Goal: Check status: Check status

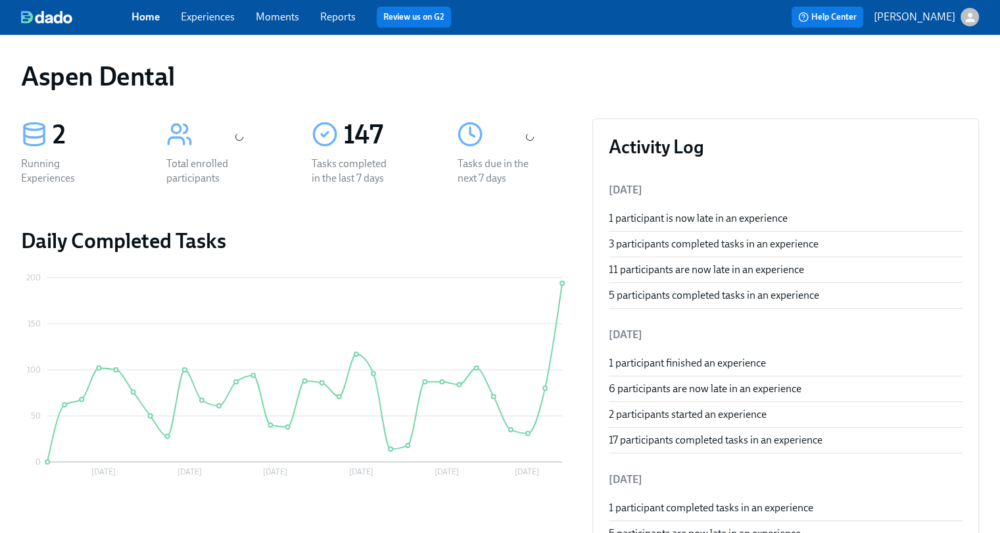
click at [339, 15] on link "Reports" at bounding box center [338, 17] width 36 height 12
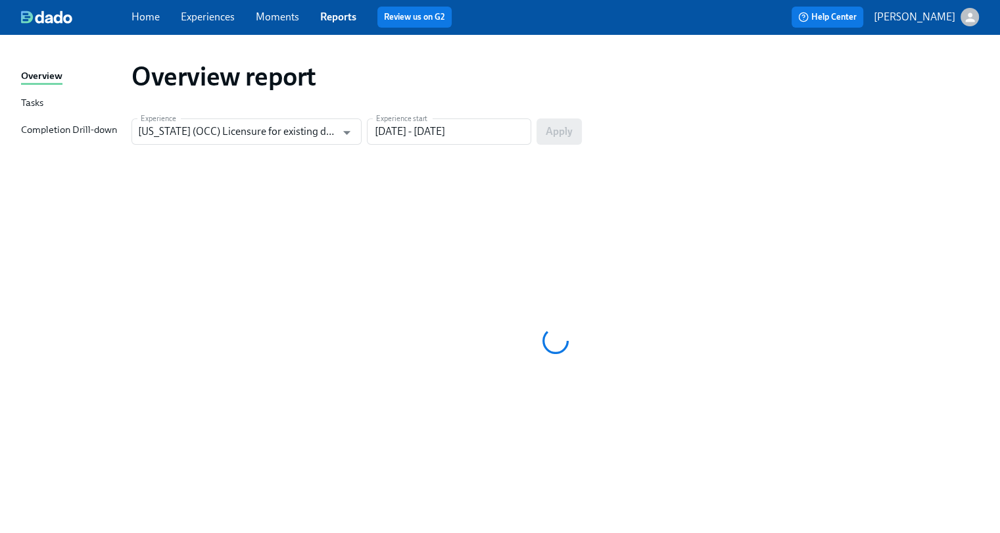
click at [88, 133] on div "Completion Drill-down" at bounding box center [69, 130] width 96 height 16
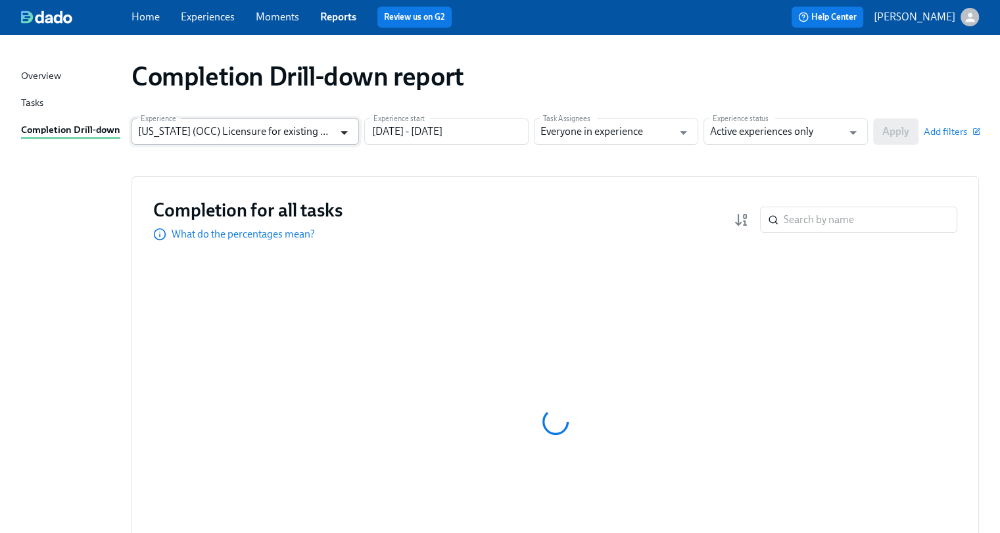
click at [337, 134] on icon "Open" at bounding box center [344, 133] width 18 height 18
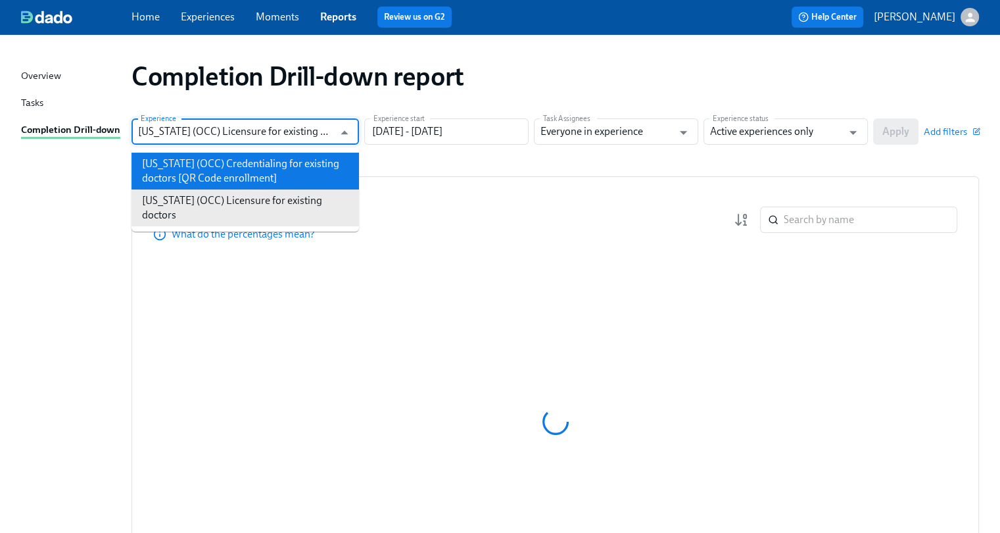
click at [255, 159] on li "[US_STATE] (OCC) Credentialing for existing doctors [QR Code enrollment]" at bounding box center [246, 171] width 228 height 37
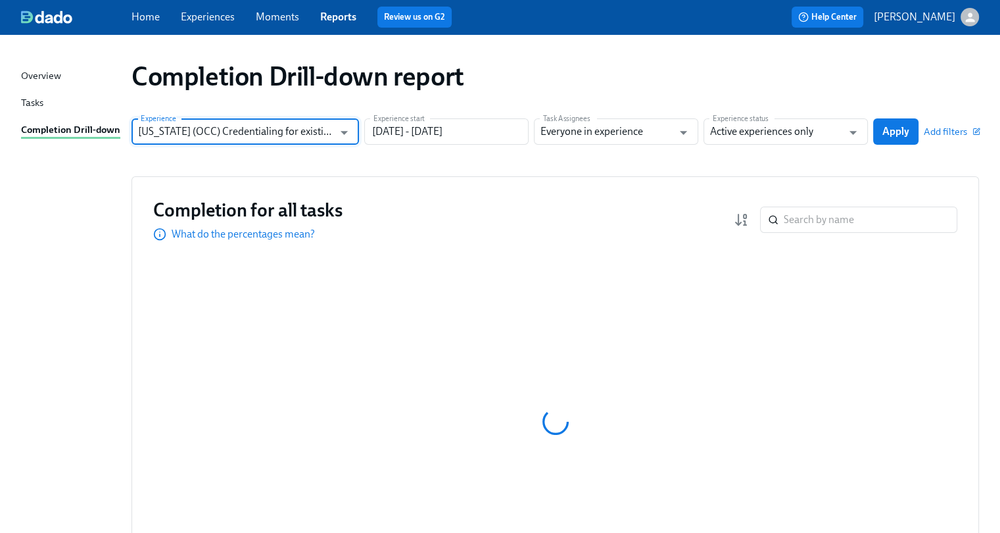
click at [289, 137] on input "[US_STATE] (OCC) Credentialing for existing doctors [QR Code enrollment]" at bounding box center [235, 131] width 195 height 26
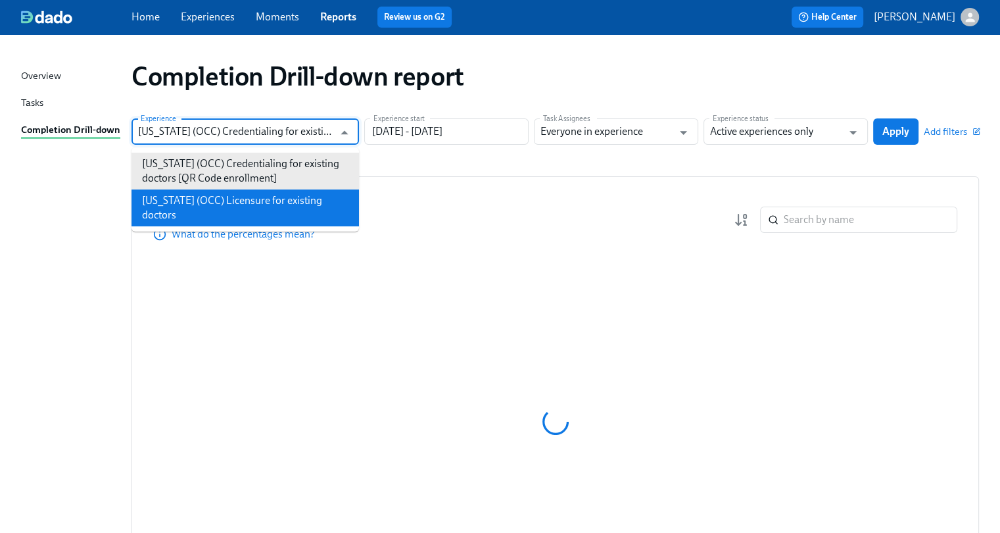
click at [250, 201] on li "[US_STATE] (OCC) Licensure for existing doctors" at bounding box center [246, 207] width 228 height 37
click at [243, 198] on h3 "Completion for all tasks" at bounding box center [247, 210] width 189 height 24
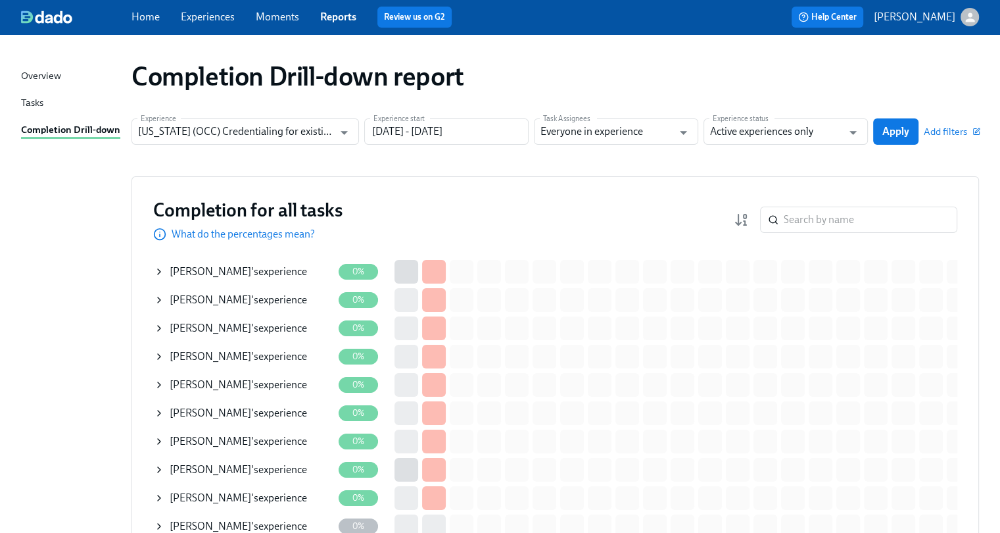
type input "[US_STATE] (OCC) Licensure for existing doctors"
click at [451, 128] on input "[DATE] - [DATE]" at bounding box center [446, 131] width 164 height 26
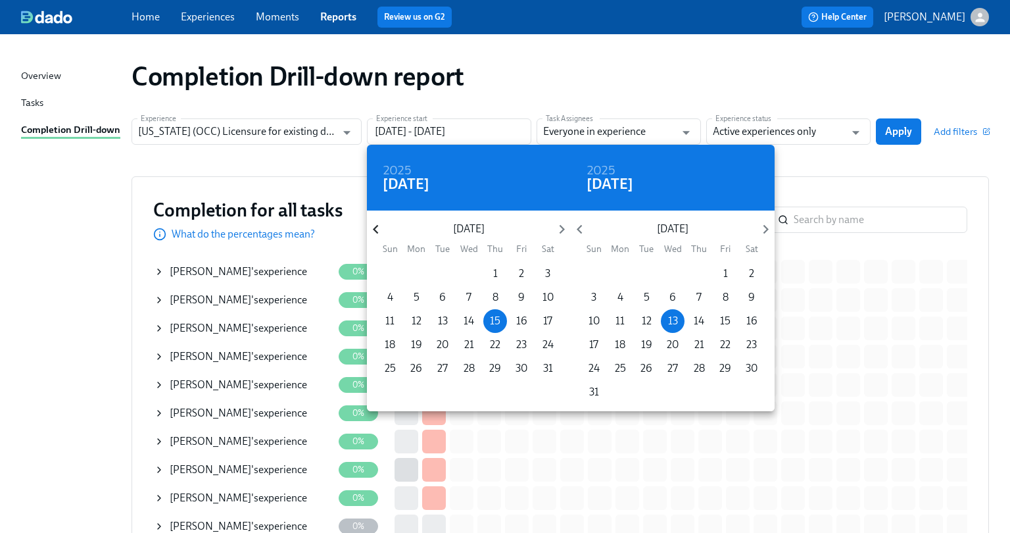
click at [374, 230] on icon "button" at bounding box center [375, 229] width 5 height 9
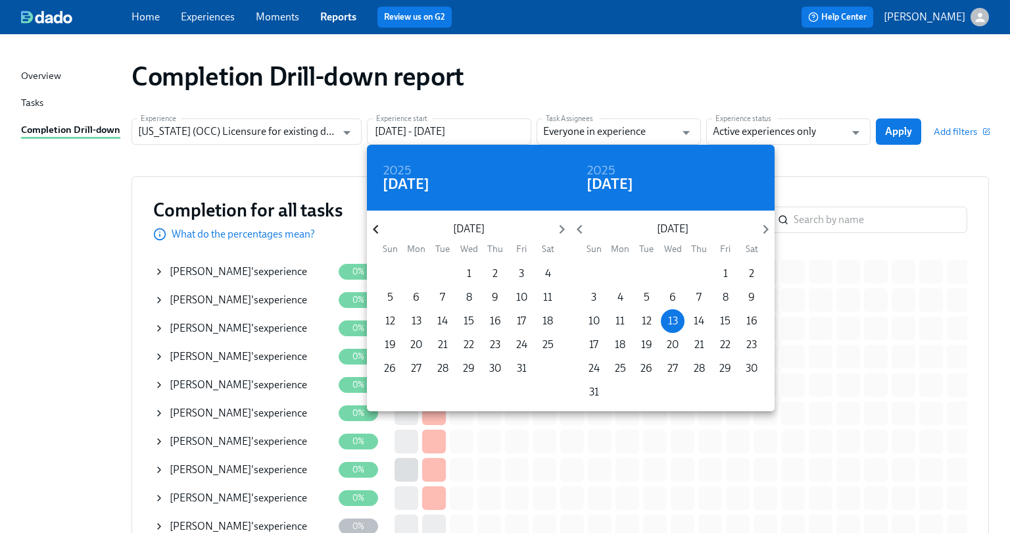
click at [374, 230] on icon "button" at bounding box center [375, 229] width 5 height 9
click at [376, 230] on icon "button" at bounding box center [376, 229] width 18 height 18
click at [498, 272] on span "1" at bounding box center [495, 273] width 24 height 14
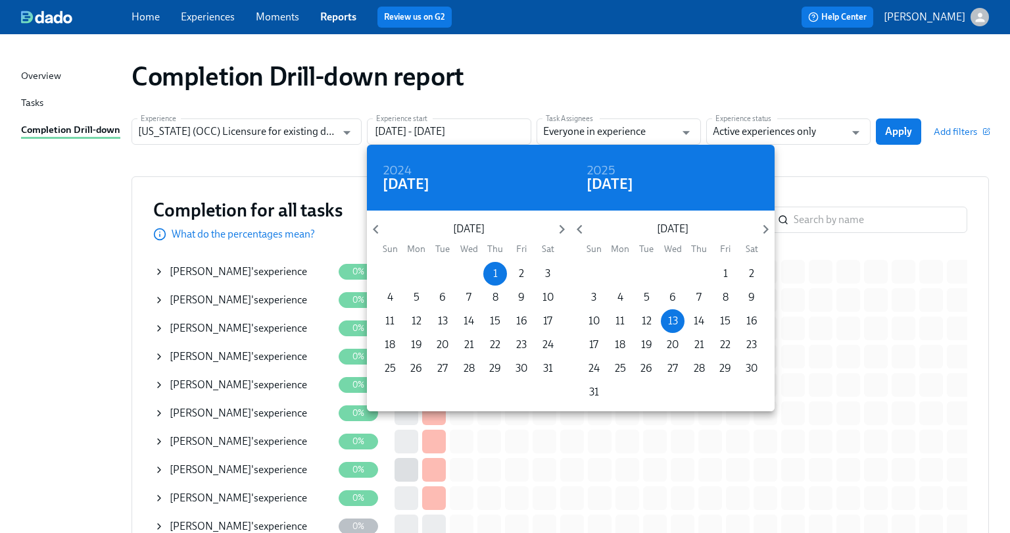
type input "[DATE] - [DATE]"
click at [854, 137] on div at bounding box center [505, 266] width 1010 height 533
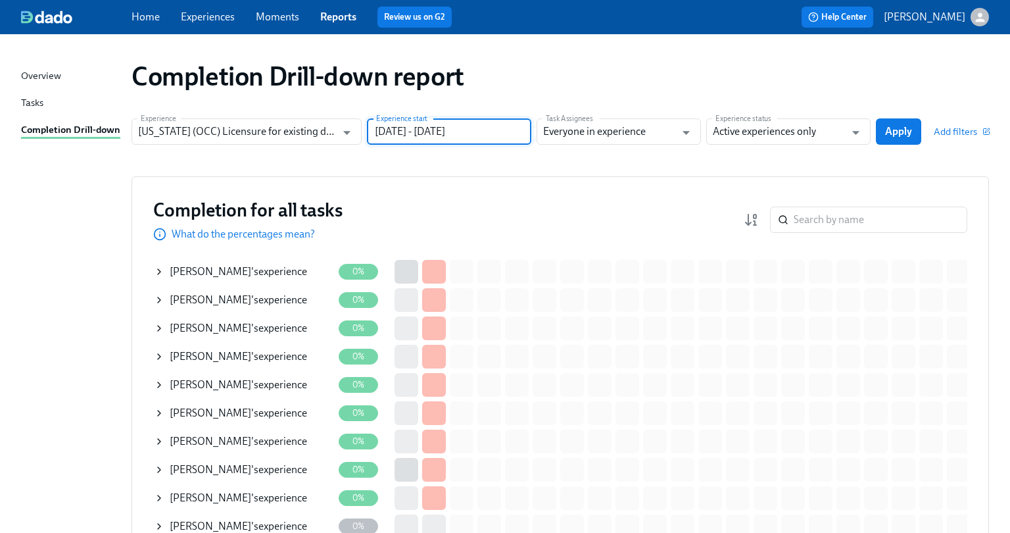
click at [854, 134] on icon "Open" at bounding box center [856, 133] width 18 height 18
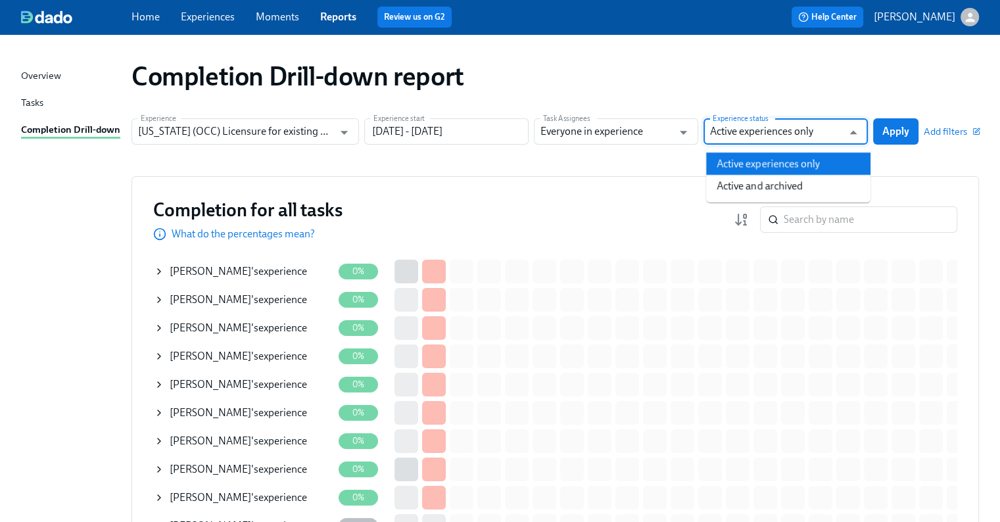
click at [808, 178] on li "Active and archived" at bounding box center [788, 186] width 164 height 22
type input "Active and archived"
click at [887, 135] on span "Apply" at bounding box center [896, 131] width 27 height 13
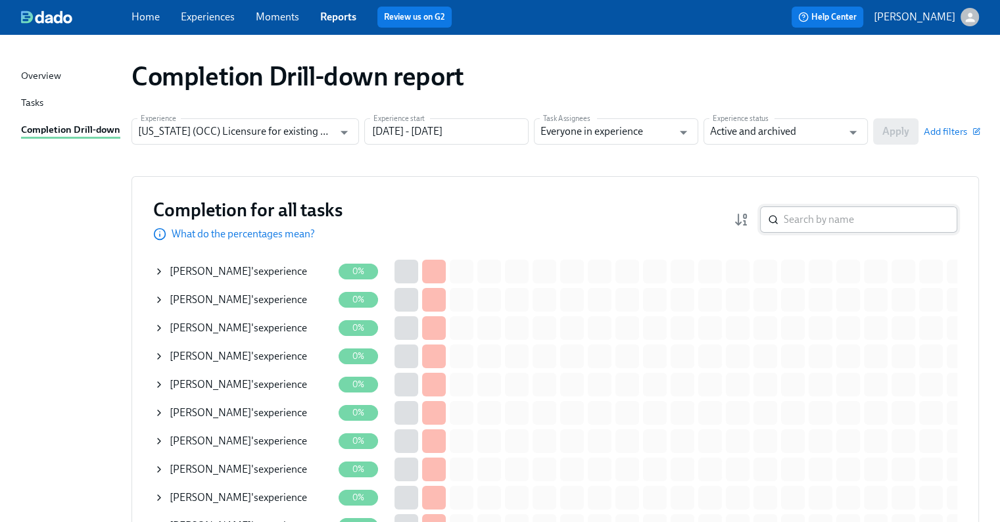
click at [839, 224] on input "search" at bounding box center [871, 220] width 174 height 26
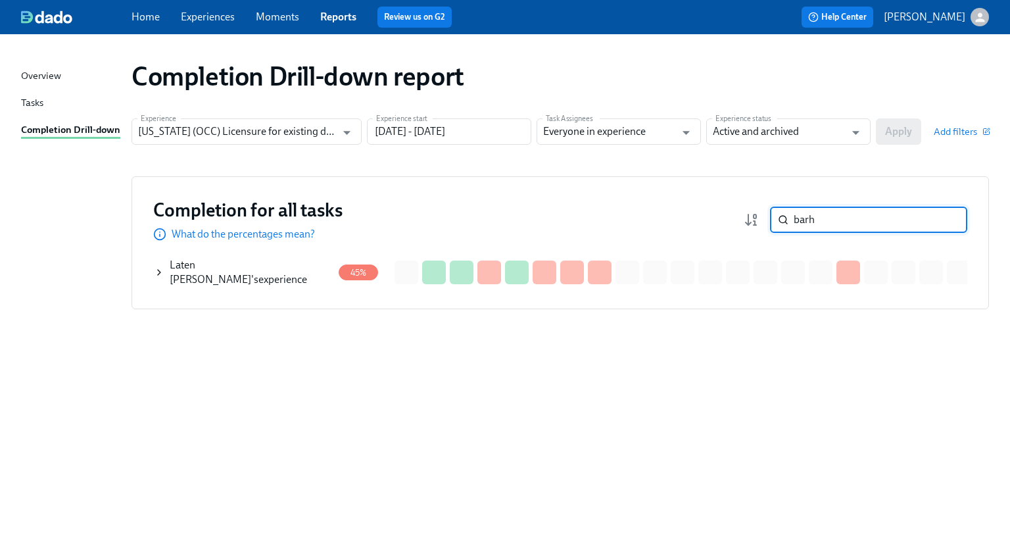
type input "barh"
click at [305, 266] on div "Laten [PERSON_NAME] 's experience" at bounding box center [243, 272] width 179 height 29
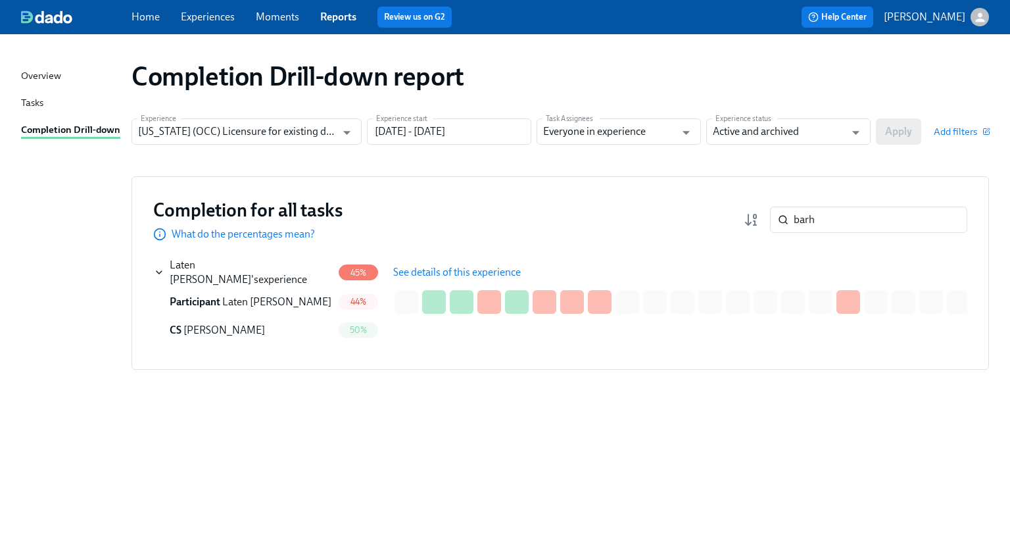
click at [453, 268] on span "See details of this experience" at bounding box center [457, 272] width 128 height 13
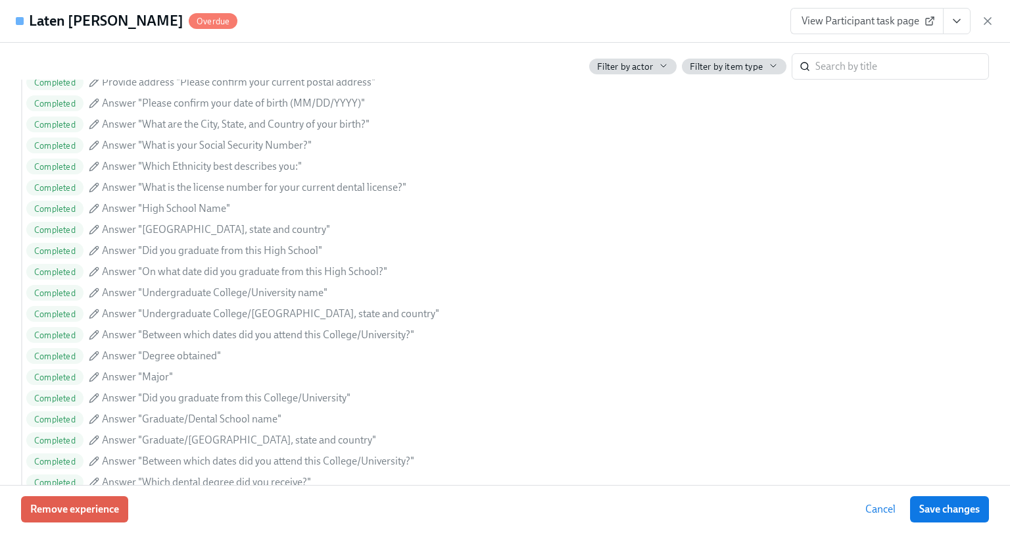
scroll to position [547, 0]
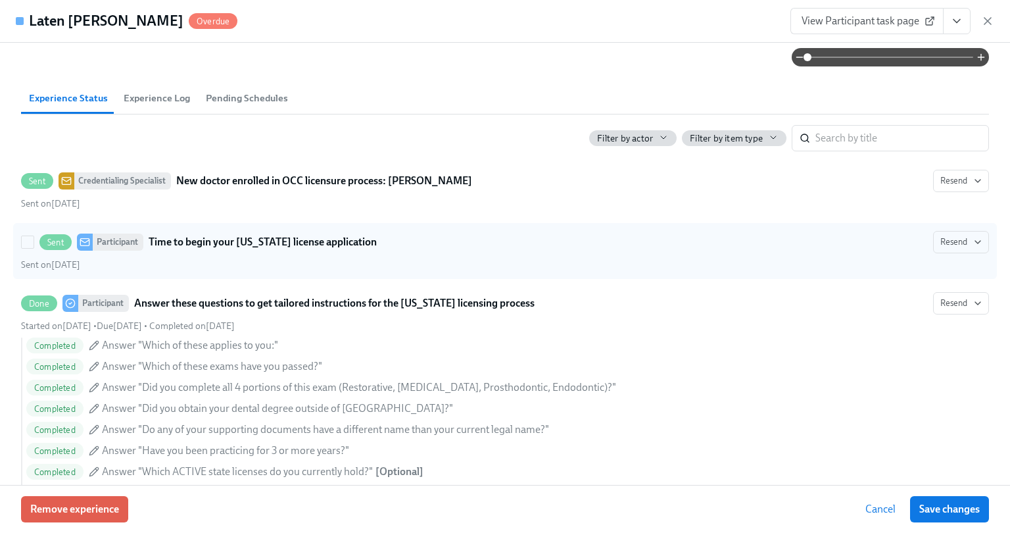
type input "[PERSON_NAME]"
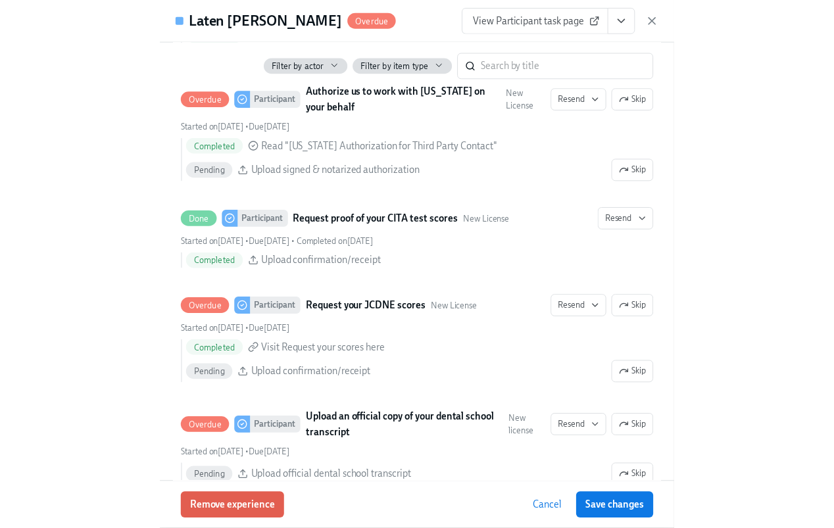
scroll to position [2108, 0]
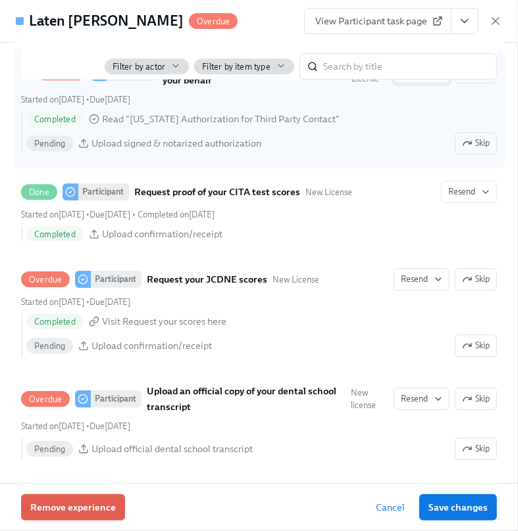
click at [433, 78] on icon "button" at bounding box center [438, 72] width 11 height 11
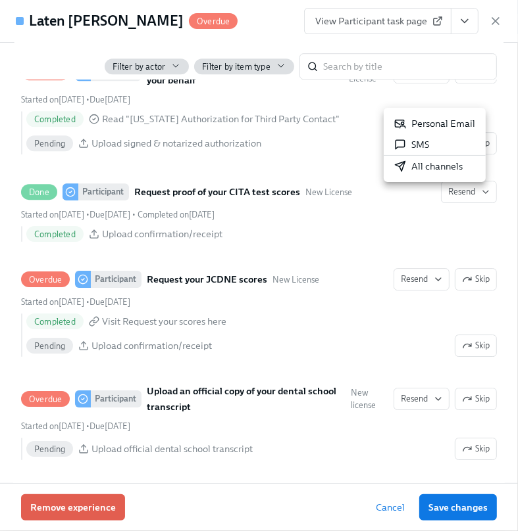
click at [439, 165] on div "All channels" at bounding box center [428, 166] width 68 height 13
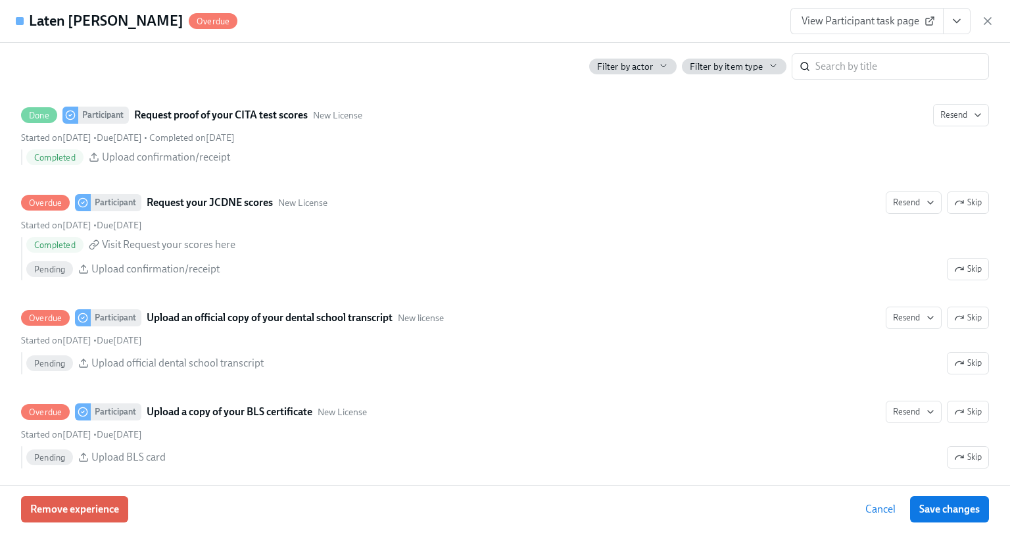
scroll to position [2080, 0]
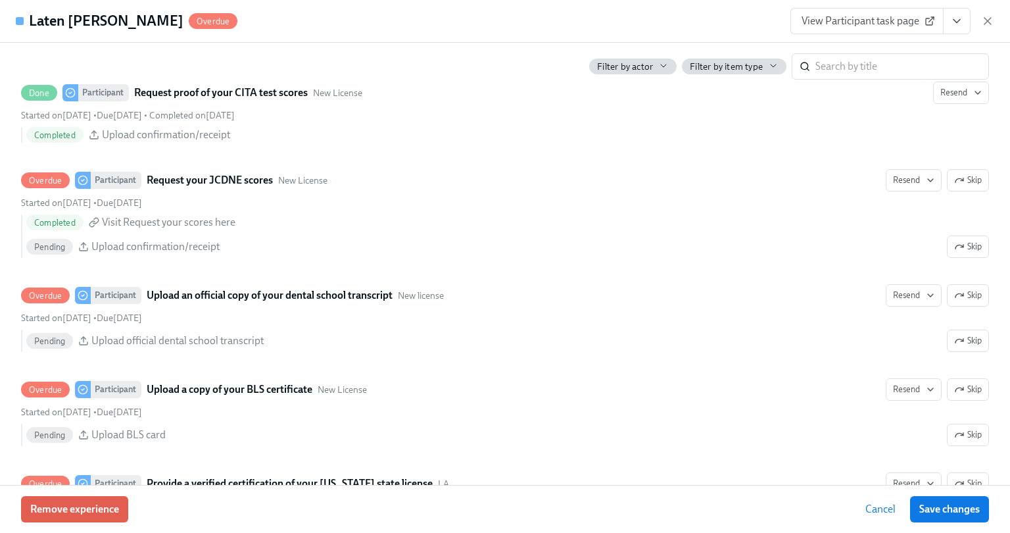
click at [987, 20] on icon "button" at bounding box center [988, 21] width 7 height 7
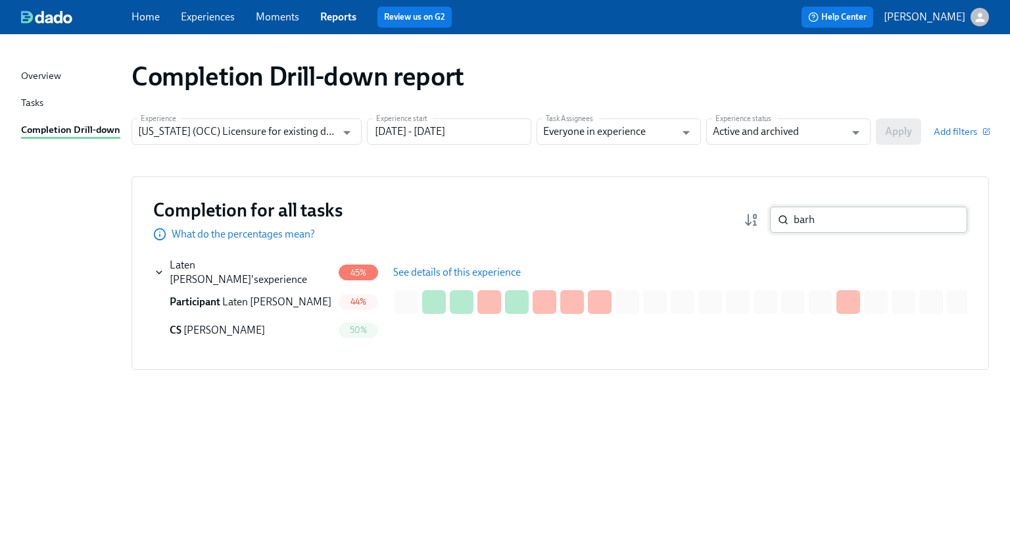
drag, startPoint x: 780, startPoint y: 224, endPoint x: 773, endPoint y: 223, distance: 7.4
click at [773, 223] on div "barh ​" at bounding box center [868, 220] width 197 height 26
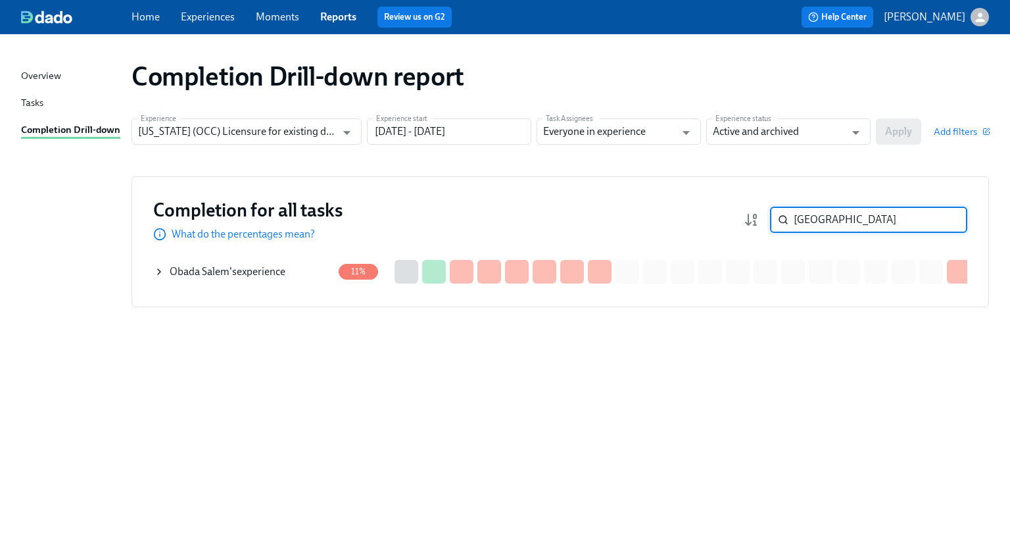
type input "[GEOGRAPHIC_DATA]"
click at [289, 275] on div "[PERSON_NAME] 's experience" at bounding box center [243, 271] width 179 height 26
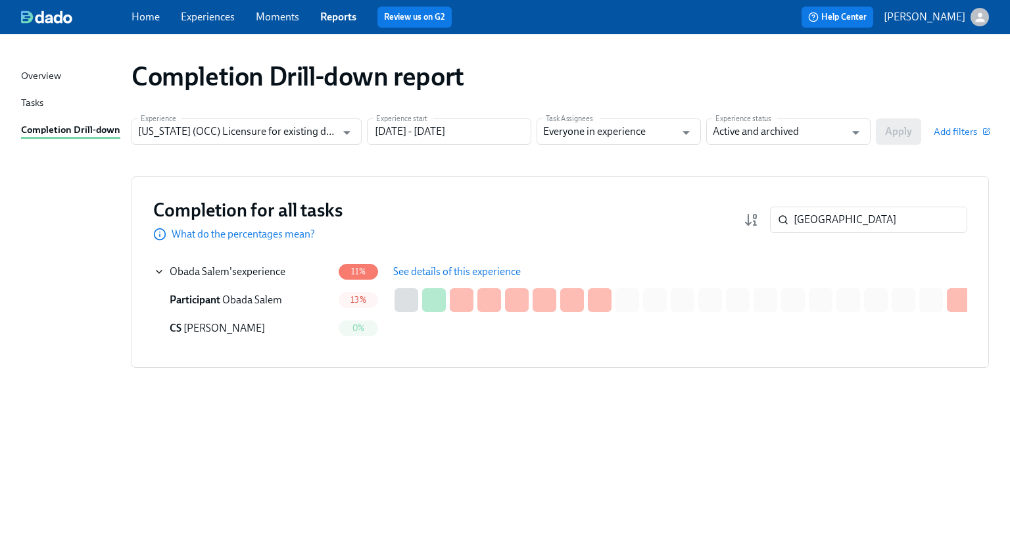
click at [404, 273] on span "See details of this experience" at bounding box center [457, 271] width 128 height 13
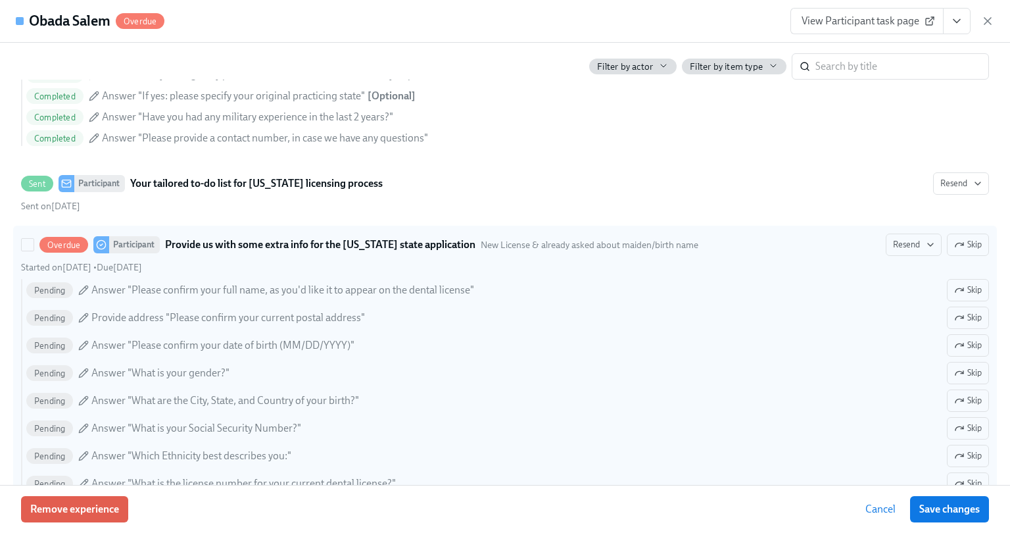
scroll to position [1052, 0]
click at [913, 244] on span "Resend" at bounding box center [913, 244] width 41 height 13
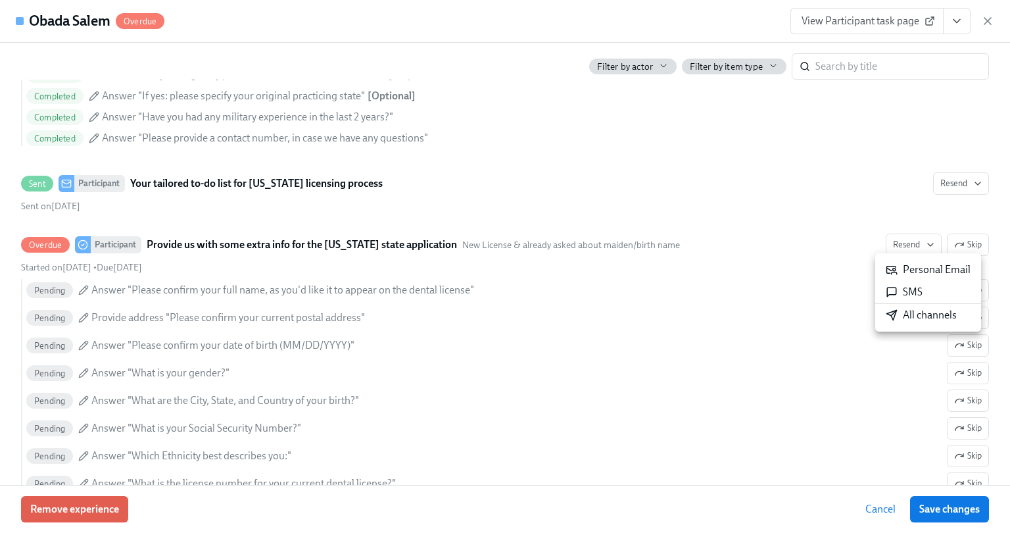
click at [917, 322] on div "All channels" at bounding box center [921, 315] width 71 height 14
